Goal: Transaction & Acquisition: Subscribe to service/newsletter

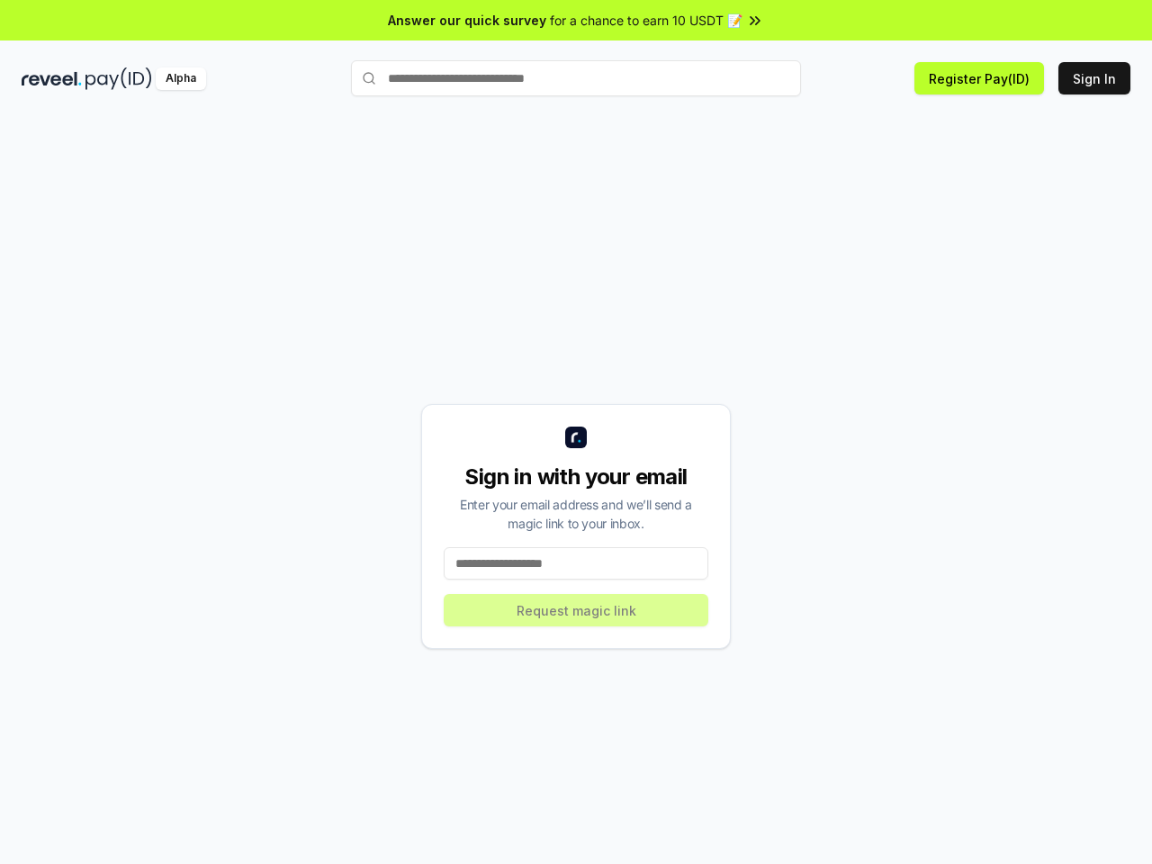
click at [576, 432] on img at bounding box center [576, 438] width 22 height 22
click at [186, 78] on div "Alpha" at bounding box center [181, 78] width 50 height 22
click at [576, 78] on input "text" at bounding box center [576, 78] width 450 height 36
click at [979, 78] on button "Register Pay(ID)" at bounding box center [979, 78] width 130 height 32
click at [1094, 78] on button "Sign In" at bounding box center [1094, 78] width 72 height 32
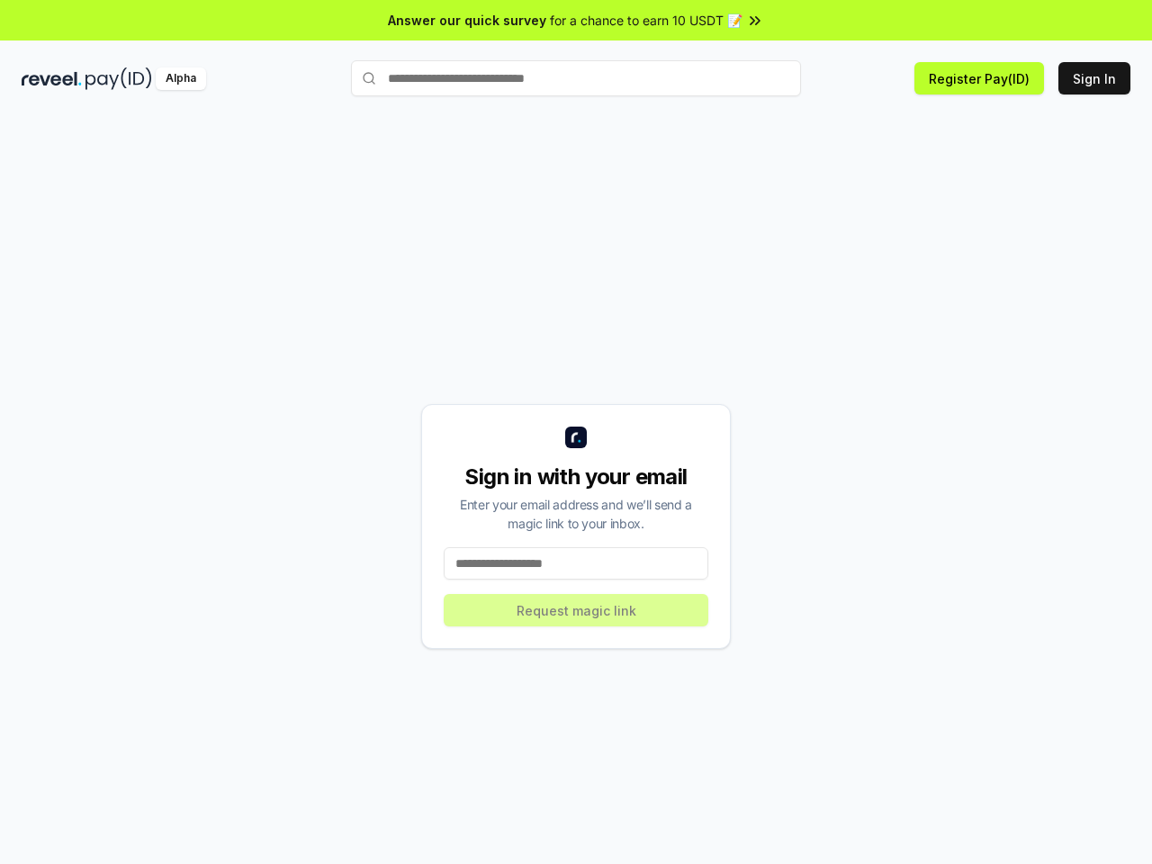
click at [576, 563] on input at bounding box center [576, 563] width 265 height 32
click at [576, 610] on div "Sign in with your email Enter your email address and we’ll send a magic link to…" at bounding box center [576, 526] width 310 height 245
